Goal: Task Accomplishment & Management: Use online tool/utility

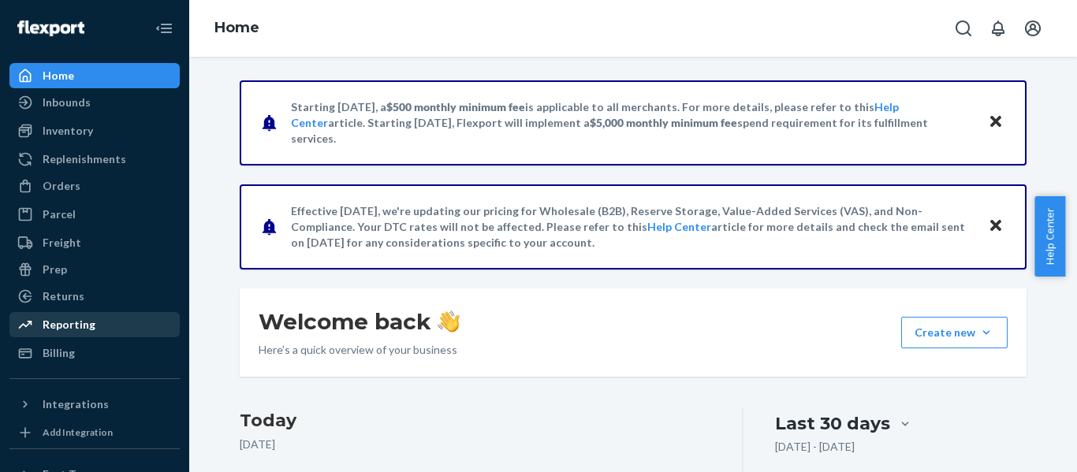
click at [86, 326] on div "Reporting" at bounding box center [69, 325] width 53 height 16
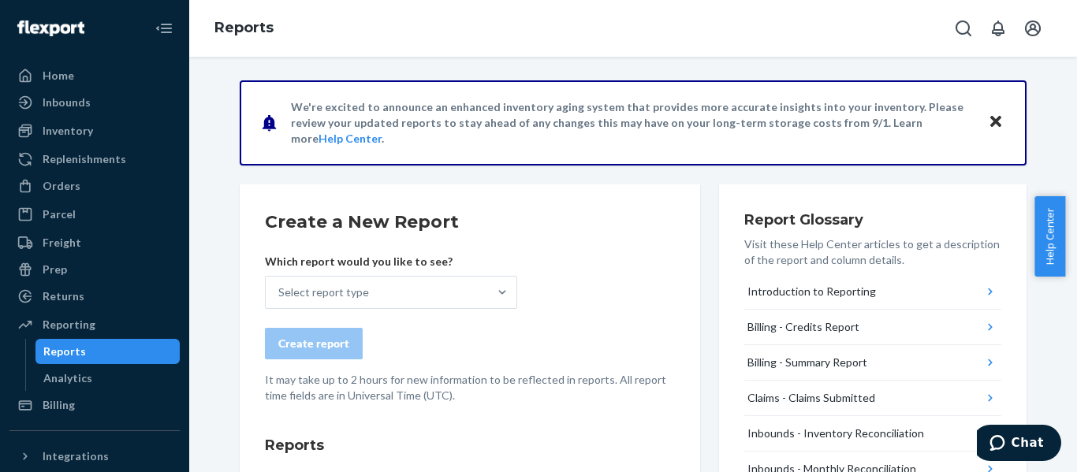
click at [416, 297] on div "Select report type" at bounding box center [377, 293] width 222 height 32
click at [280, 297] on input "Select report type" at bounding box center [279, 293] width 2 height 16
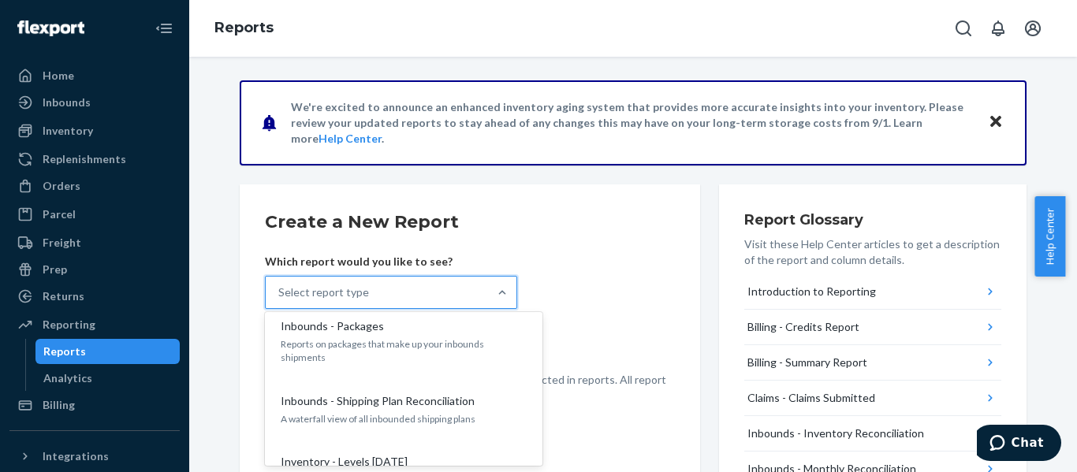
scroll to position [473, 0]
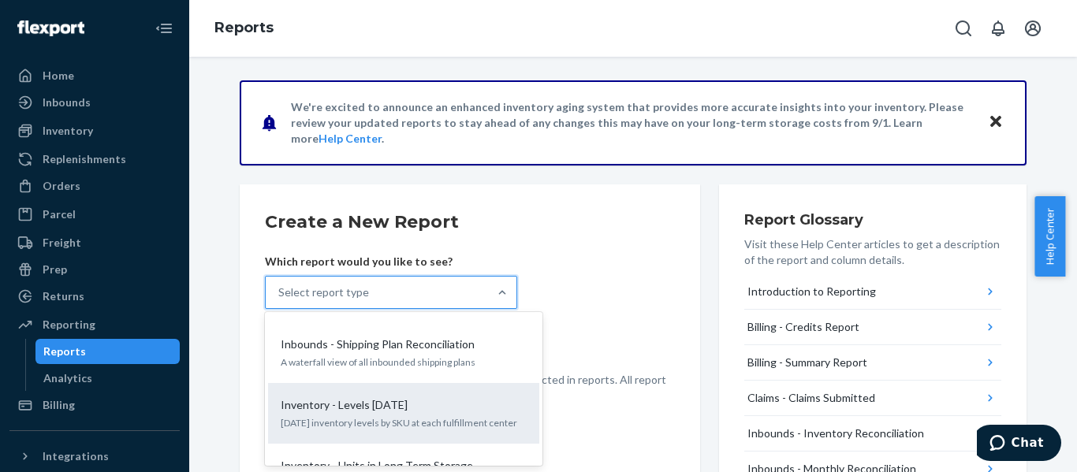
click at [417, 389] on div "Inventory - Levels Today Today's inventory levels by SKU at each fulfillment ce…" at bounding box center [403, 413] width 252 height 48
click at [280, 300] on input "option Inventory - Levels Today focused, 9 of 25. 25 results available. Use Up …" at bounding box center [279, 293] width 2 height 16
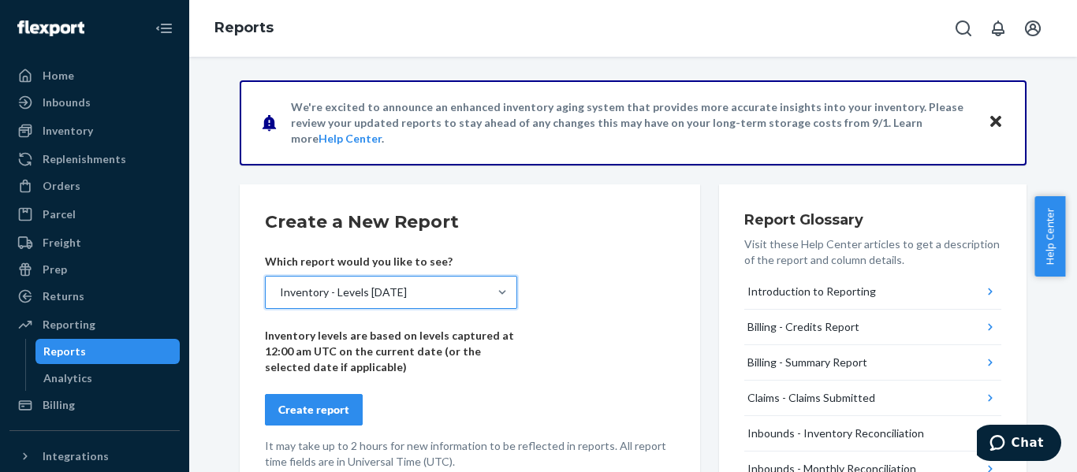
click at [323, 405] on div "Create report" at bounding box center [313, 410] width 71 height 16
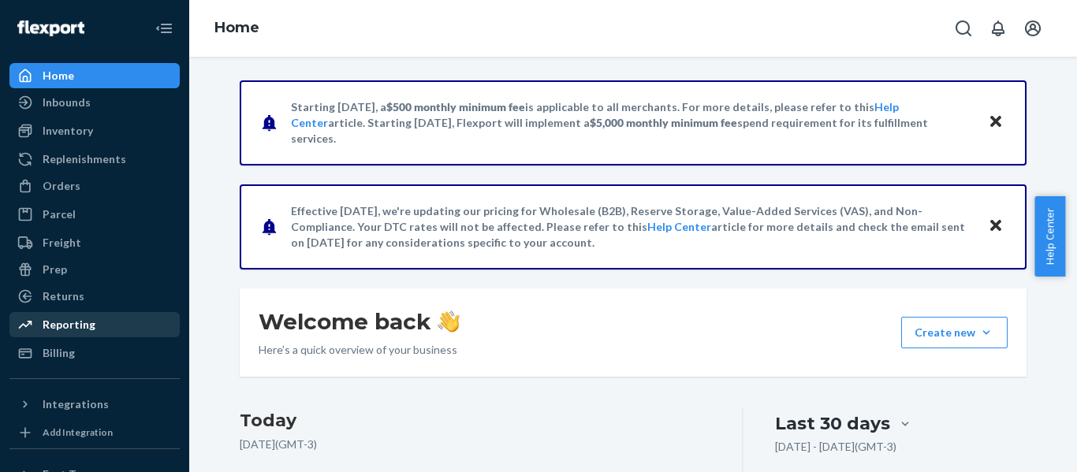
click at [91, 330] on div "Reporting" at bounding box center [69, 325] width 53 height 16
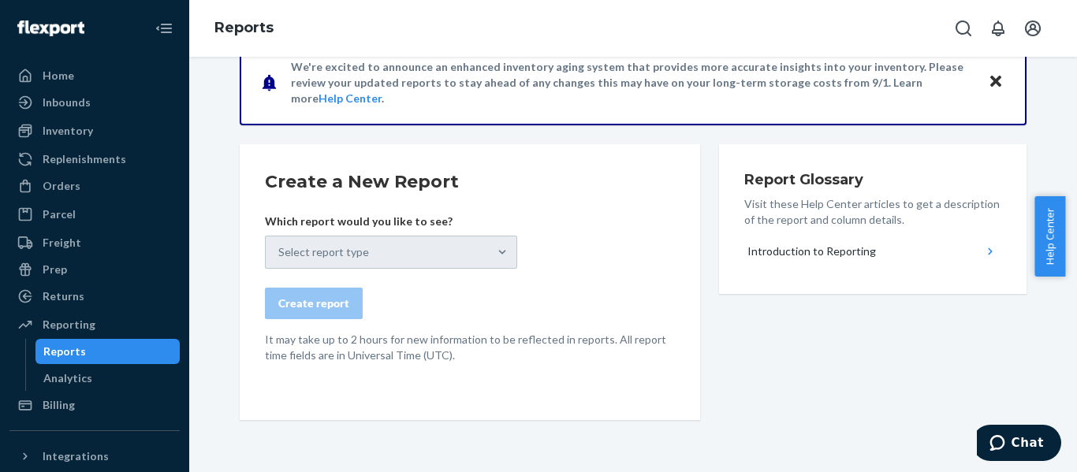
scroll to position [81, 0]
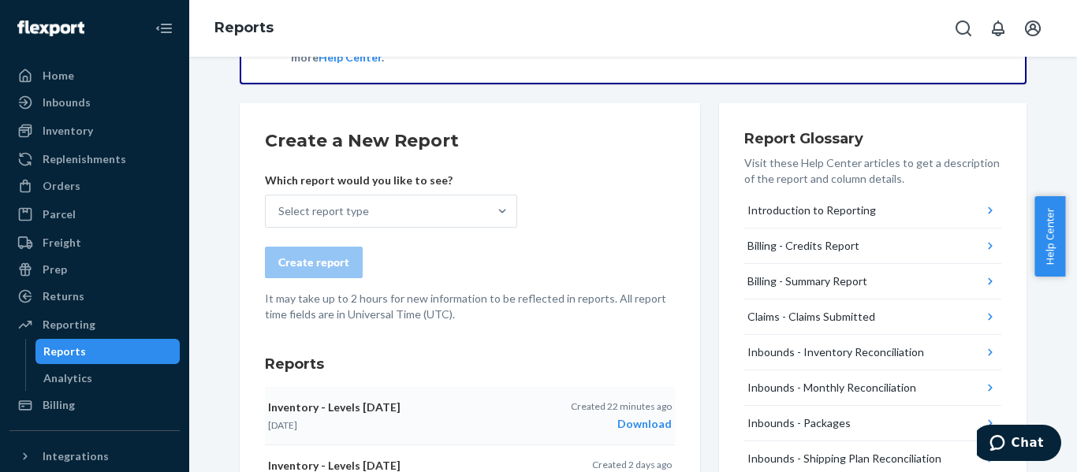
click at [644, 434] on button "Inventory - Levels [DATE] [DATE] Created 22 minutes ago Download" at bounding box center [470, 416] width 410 height 58
